Goal: Transaction & Acquisition: Purchase product/service

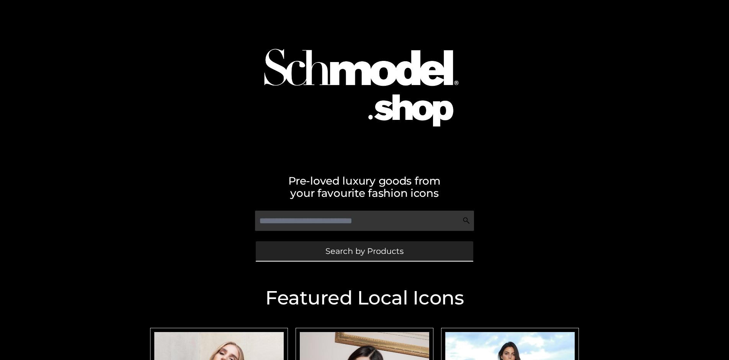
click at [364, 251] on span "Search by Products" at bounding box center [365, 251] width 78 height 8
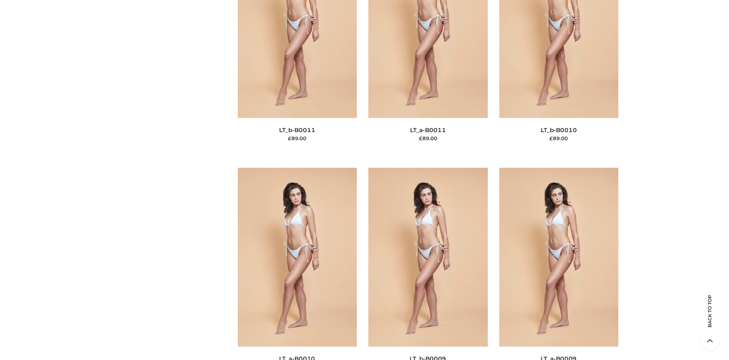
scroll to position [99, 0]
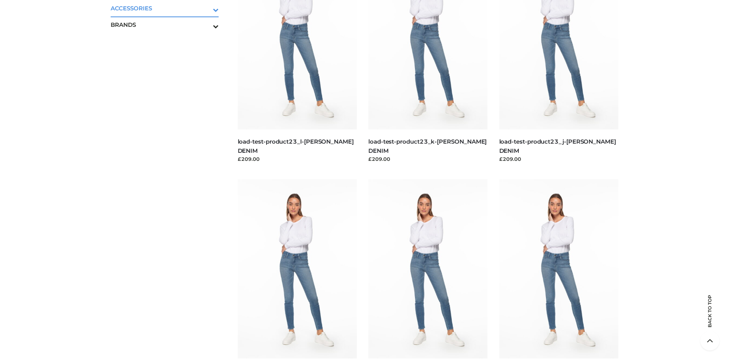
click at [205, 8] on icon "Toggle Submenu" at bounding box center [176, 9] width 86 height 9
click at [168, 41] on span "JEWELRY" at bounding box center [168, 41] width 100 height 9
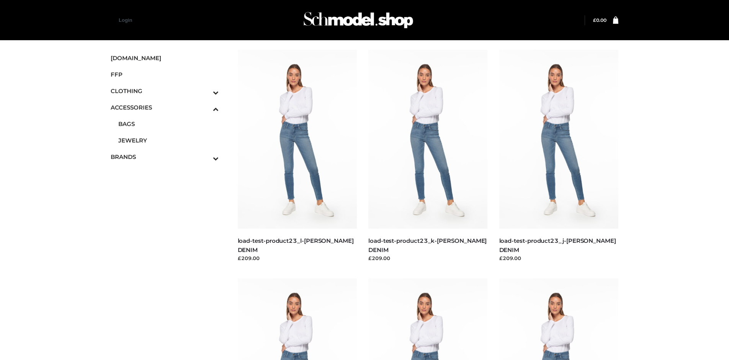
scroll to position [826, 0]
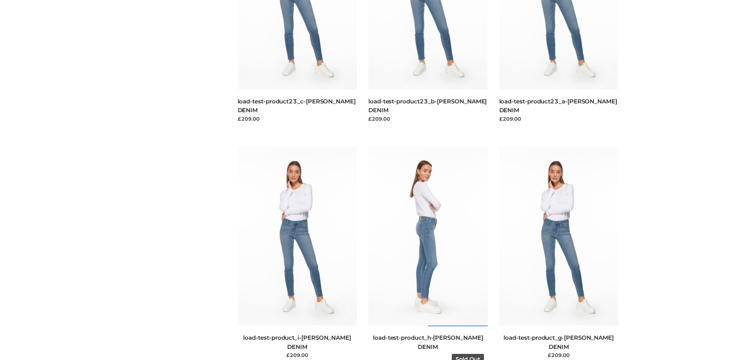
click at [428, 253] on img at bounding box center [428, 236] width 120 height 179
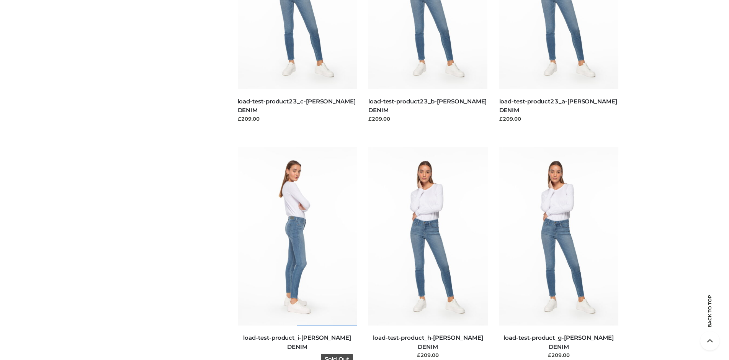
click at [297, 253] on img at bounding box center [298, 236] width 120 height 179
